Goal: Information Seeking & Learning: Learn about a topic

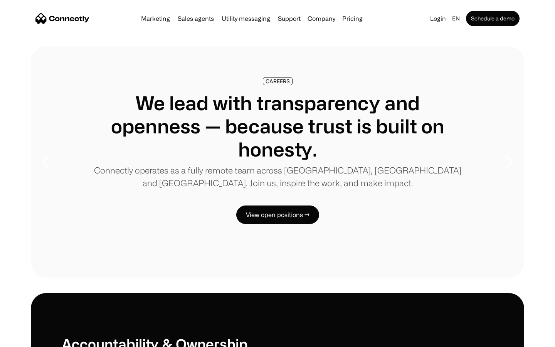
scroll to position [2356, 0]
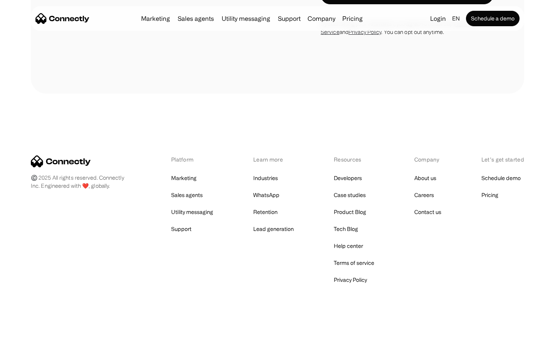
scroll to position [1489, 0]
